Goal: Transaction & Acquisition: Purchase product/service

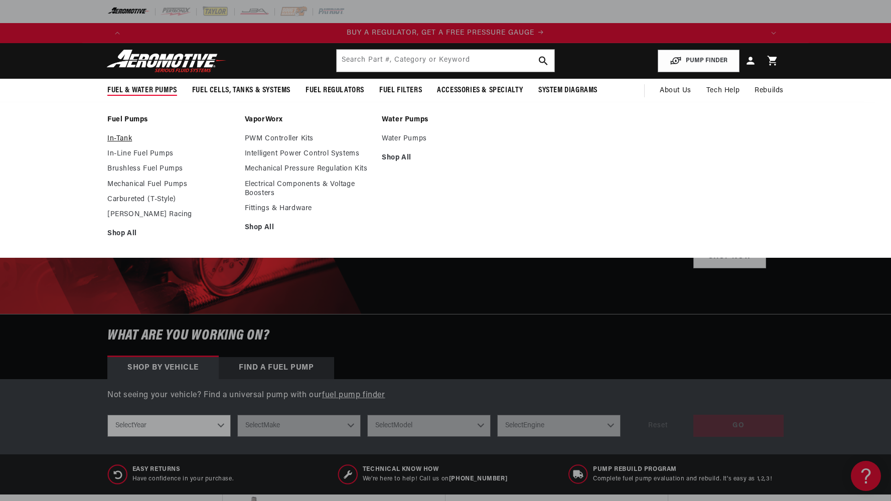
click at [119, 143] on link "In-Tank" at bounding box center [170, 138] width 127 height 9
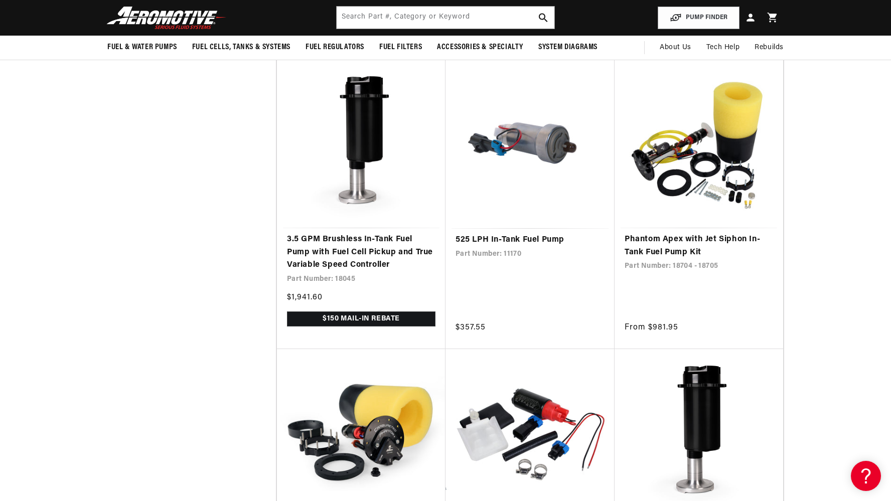
scroll to position [0, 636]
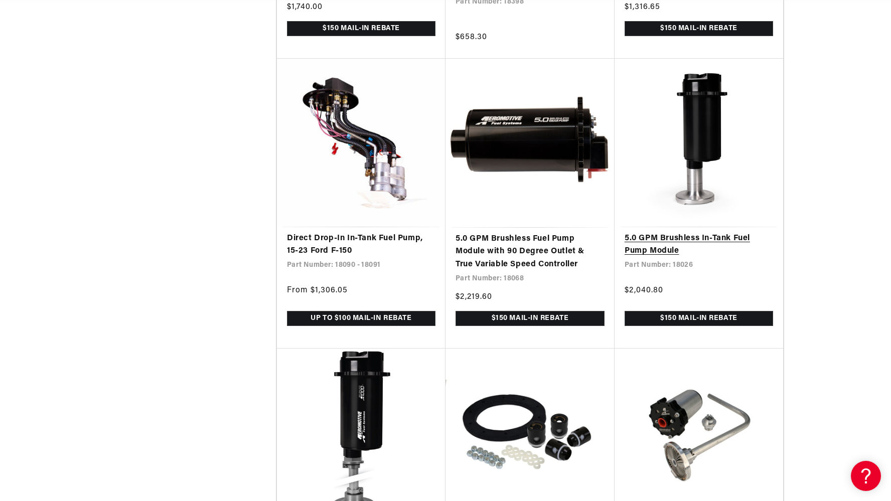
scroll to position [0, 1909]
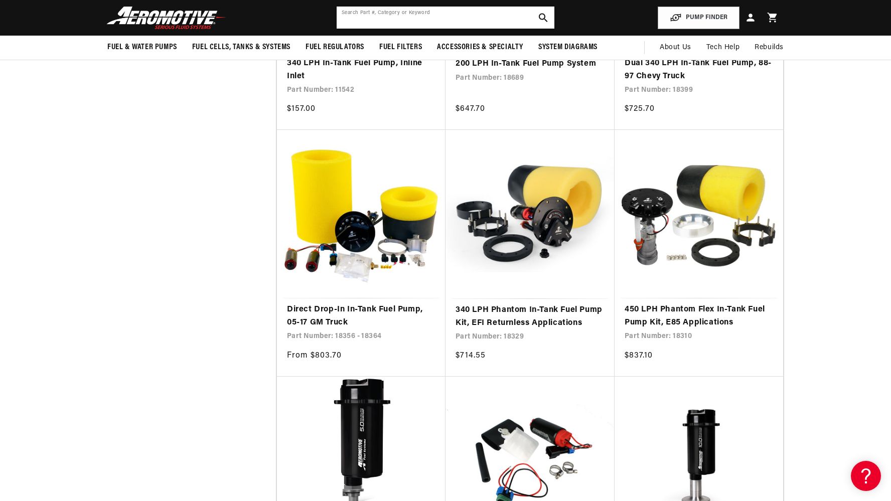
click at [391, 22] on input "text" at bounding box center [446, 18] width 218 height 22
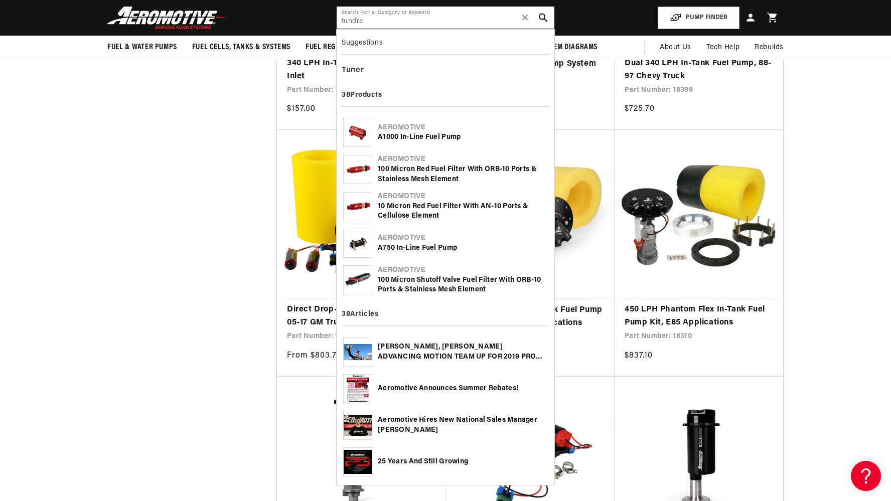
type input "tundra"
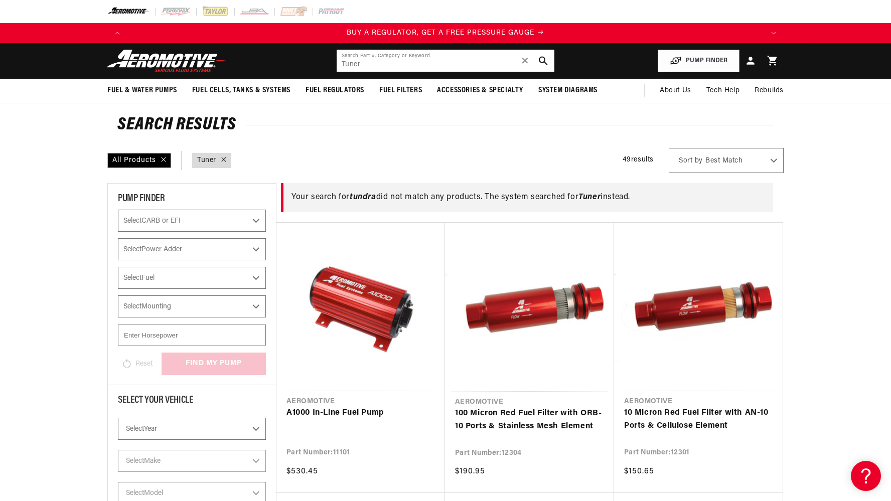
click at [383, 67] on input "Tuner" at bounding box center [446, 61] width 218 height 22
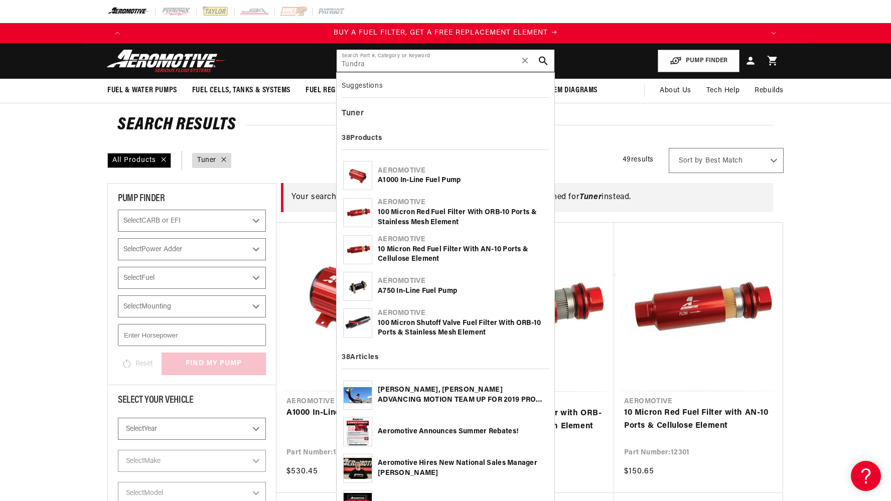
scroll to position [0, 1272]
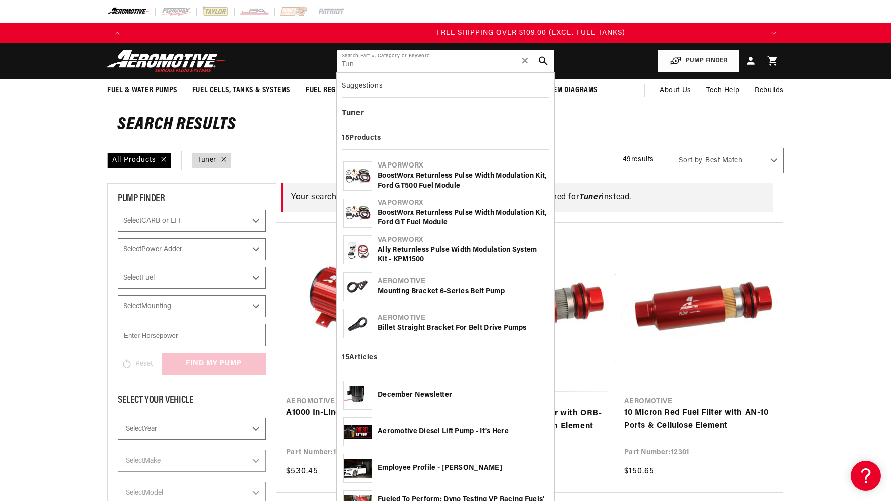
scroll to position [0, 1909]
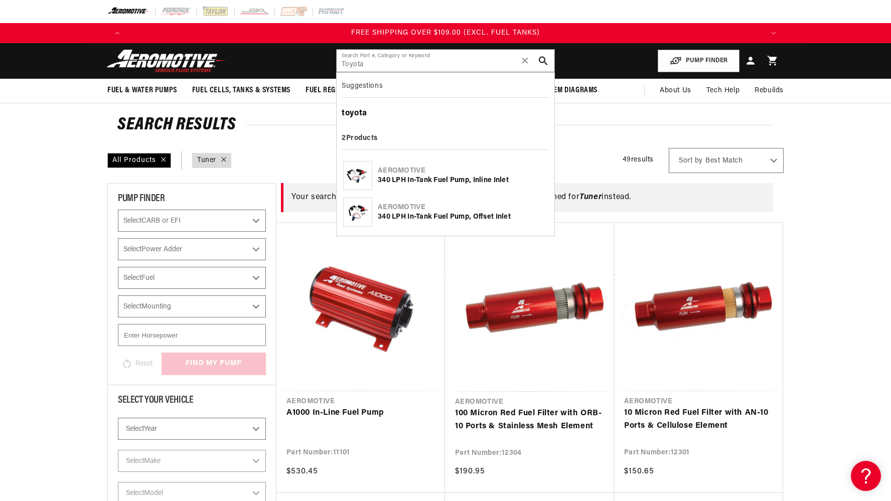
click at [358, 112] on b "toyota" at bounding box center [355, 113] width 26 height 8
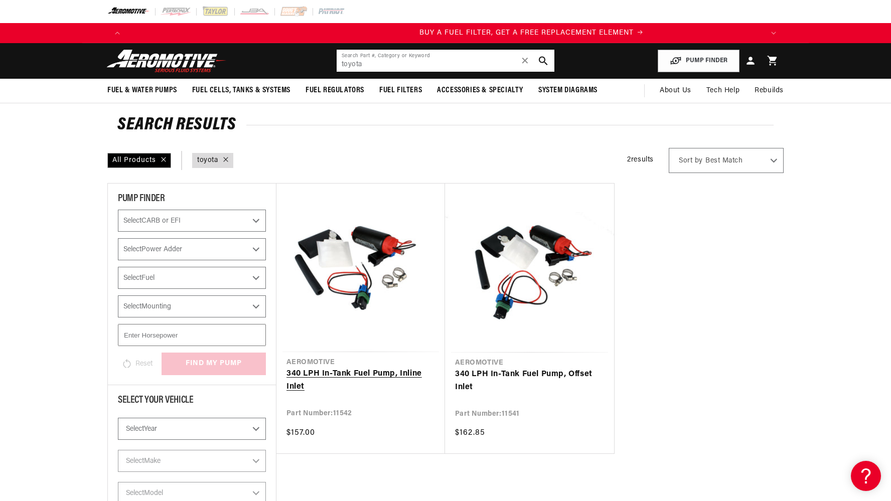
scroll to position [0, 636]
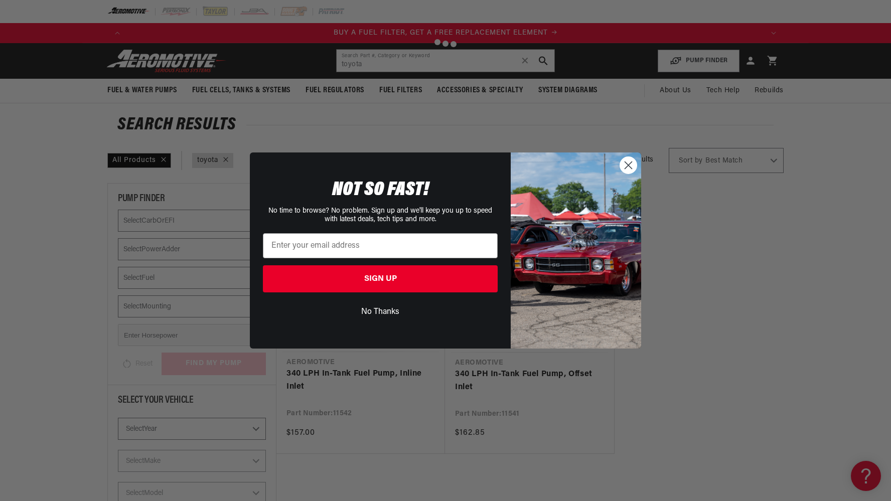
type input "Tuner"
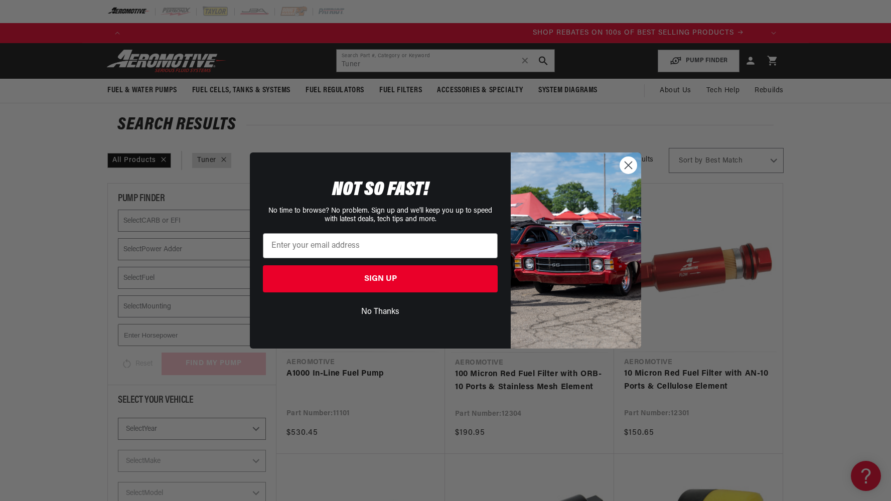
click at [630, 170] on circle "Close dialog" at bounding box center [628, 165] width 17 height 17
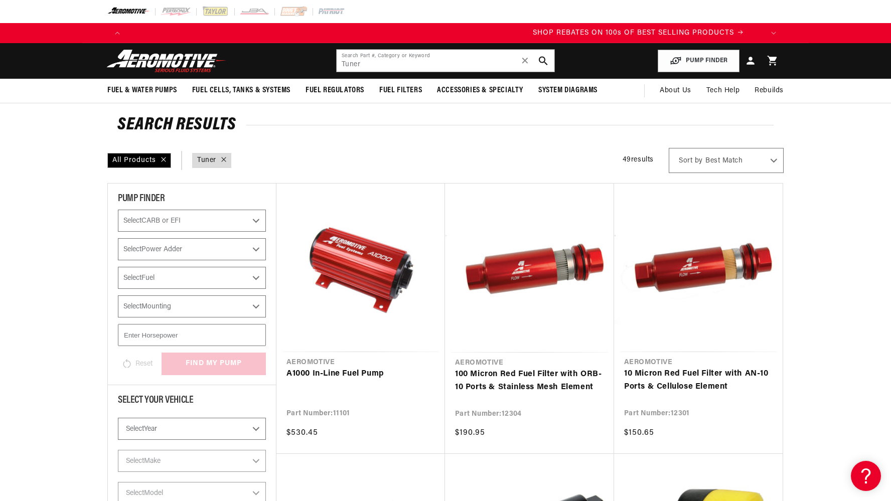
scroll to position [0, 1272]
